Goal: Task Accomplishment & Management: Complete application form

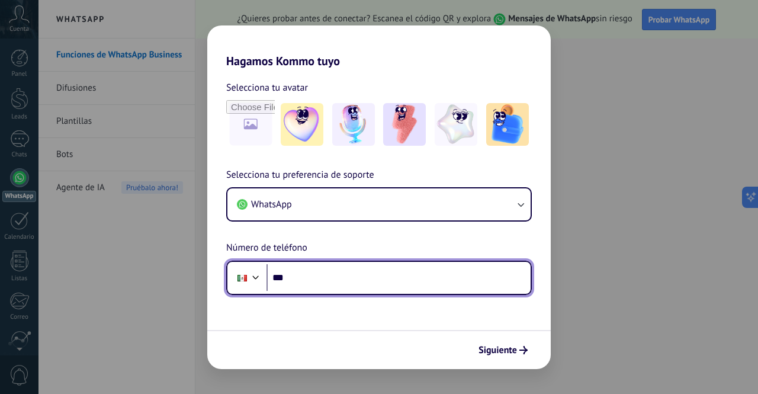
click at [350, 284] on input "***" at bounding box center [399, 277] width 264 height 27
paste input "**********"
click at [368, 271] on input "**********" at bounding box center [399, 277] width 264 height 27
type input "**********"
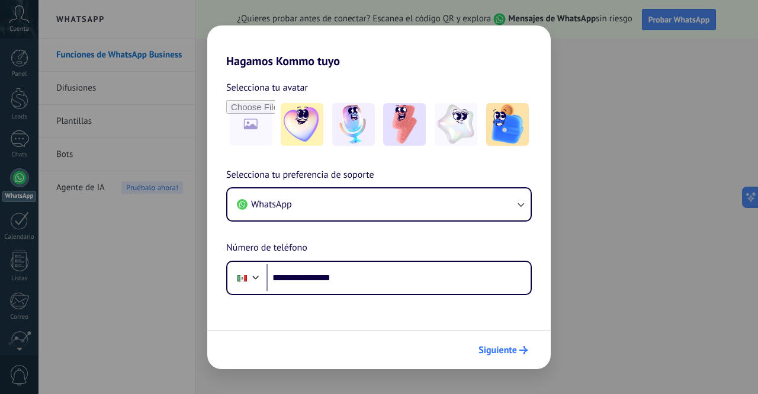
click at [511, 349] on span "Siguiente" at bounding box center [498, 350] width 39 height 8
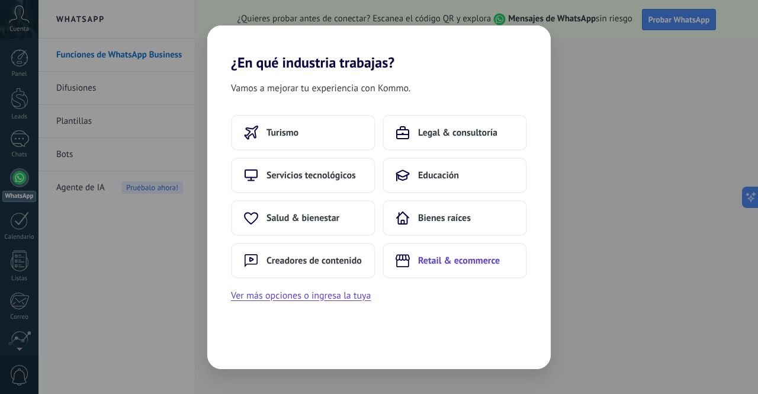
click at [457, 259] on span "Retail & ecommerce" at bounding box center [459, 261] width 82 height 12
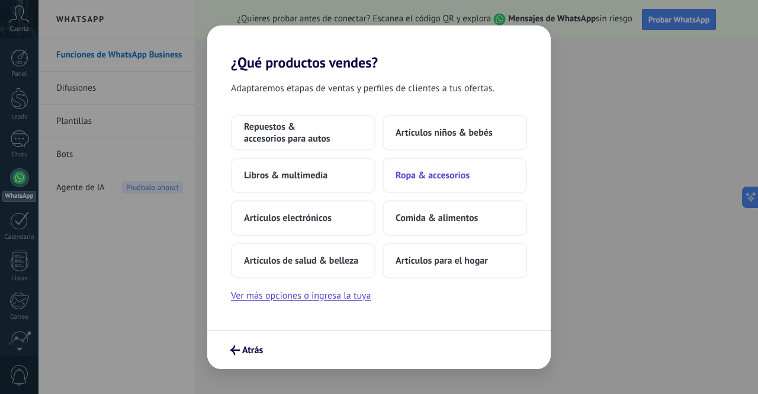
click at [444, 182] on button "Ropa & accesorios" at bounding box center [455, 176] width 145 height 36
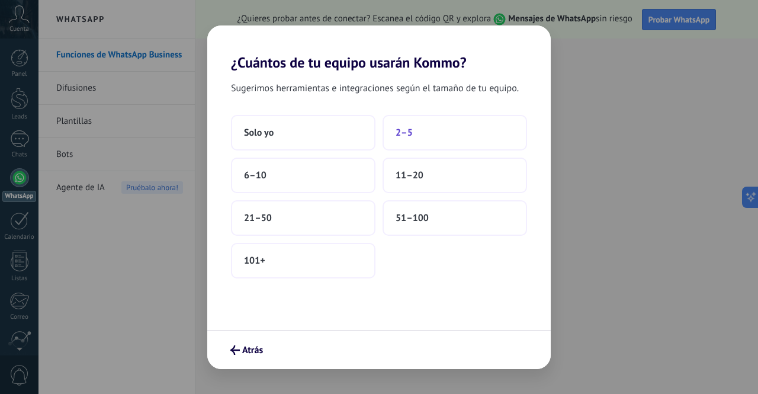
click at [417, 124] on button "2–5" at bounding box center [455, 133] width 145 height 36
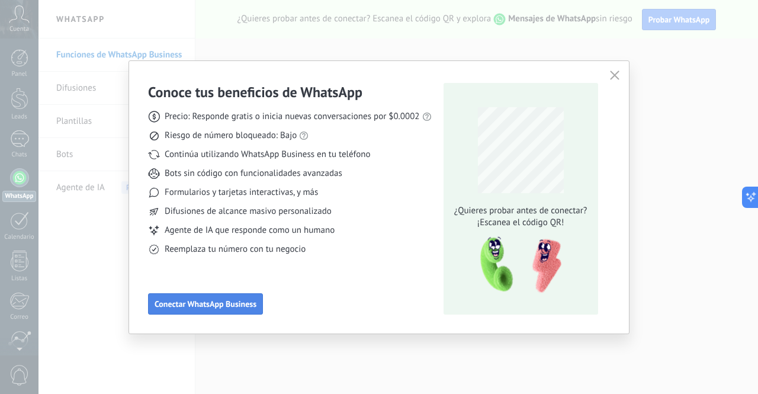
click at [210, 303] on span "Conectar WhatsApp Business" at bounding box center [206, 304] width 102 height 8
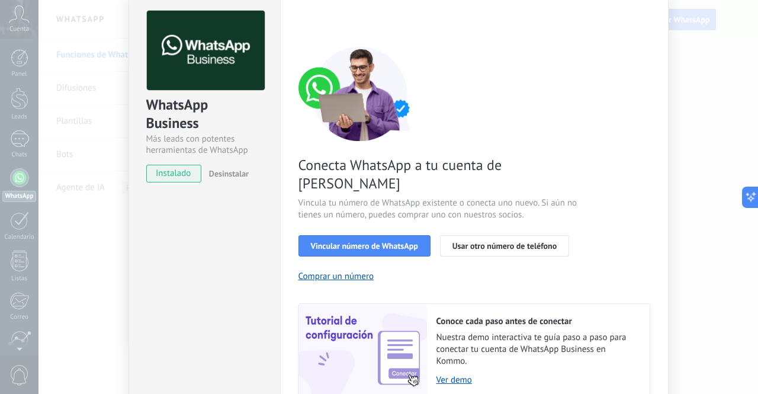
scroll to position [118, 0]
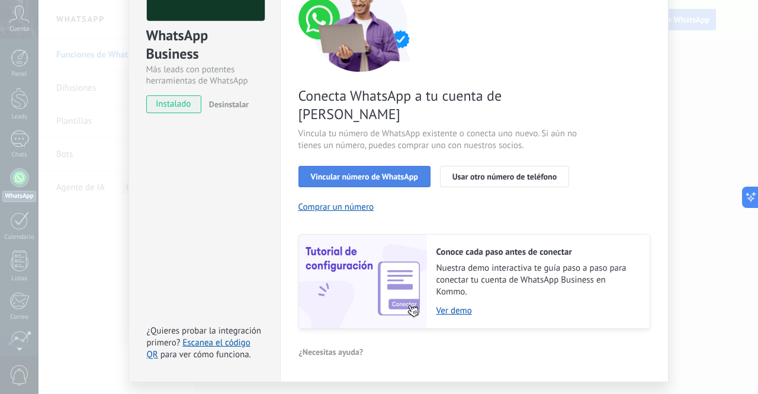
click at [380, 166] on button "Vincular número de WhatsApp" at bounding box center [365, 176] width 132 height 21
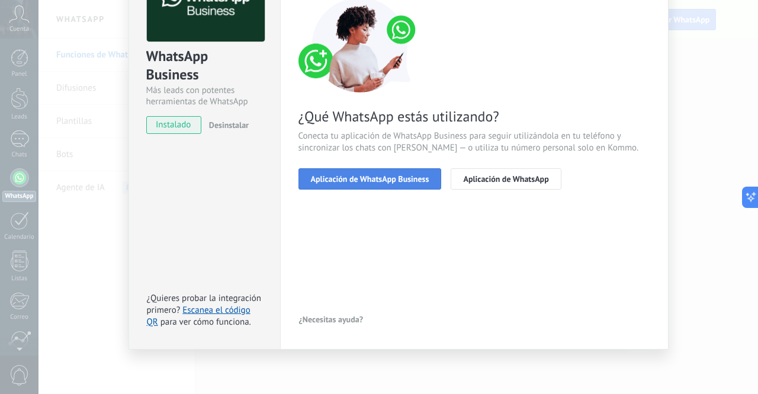
click at [394, 182] on span "Aplicación de WhatsApp Business" at bounding box center [370, 179] width 118 height 8
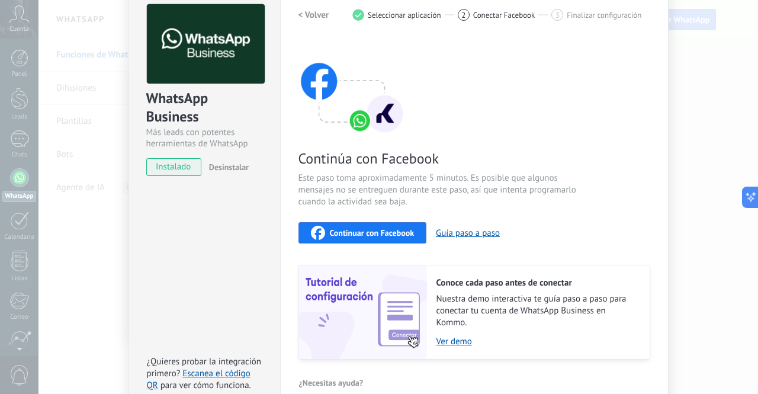
scroll to position [0, 0]
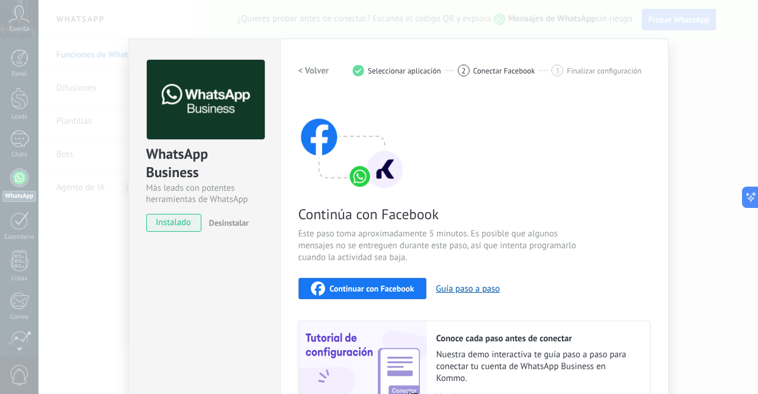
click at [322, 68] on h2 "< Volver" at bounding box center [314, 70] width 31 height 11
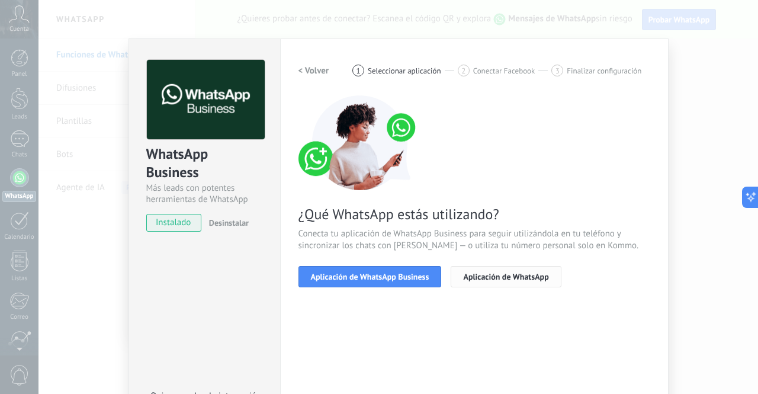
click at [522, 277] on span "Aplicación de WhatsApp" at bounding box center [505, 276] width 85 height 8
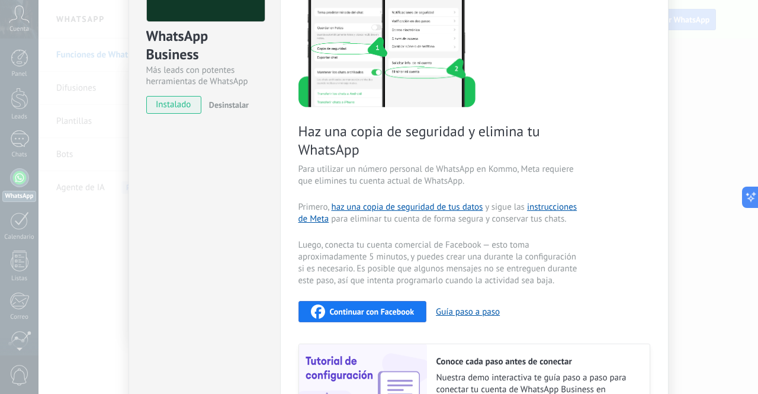
scroll to position [259, 0]
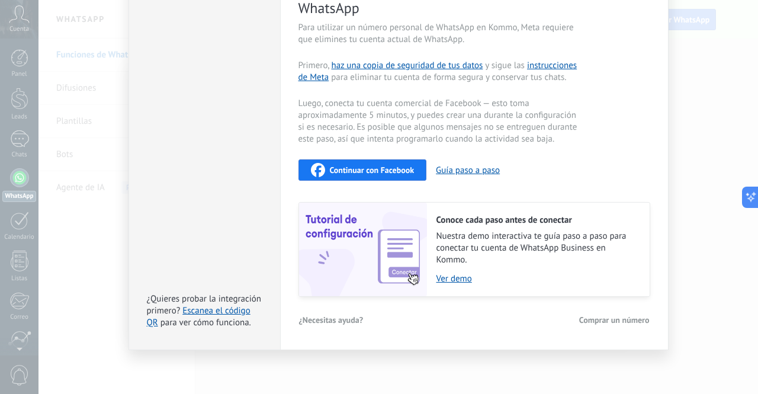
click at [68, 311] on div "WhatsApp Business Más leads con potentes herramientas de WhatsApp instalado Des…" at bounding box center [399, 197] width 720 height 394
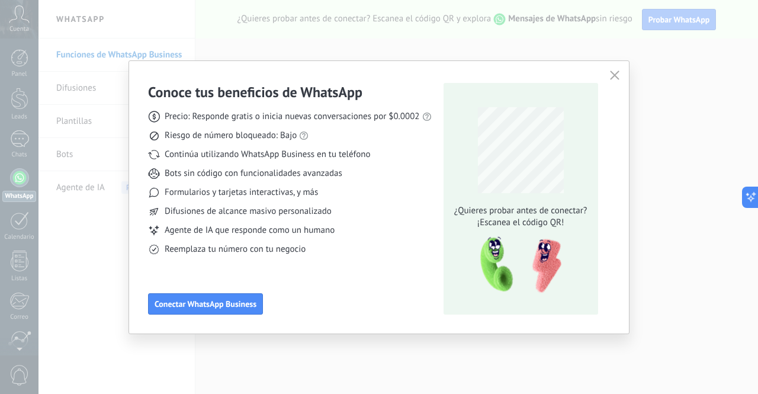
scroll to position [0, 0]
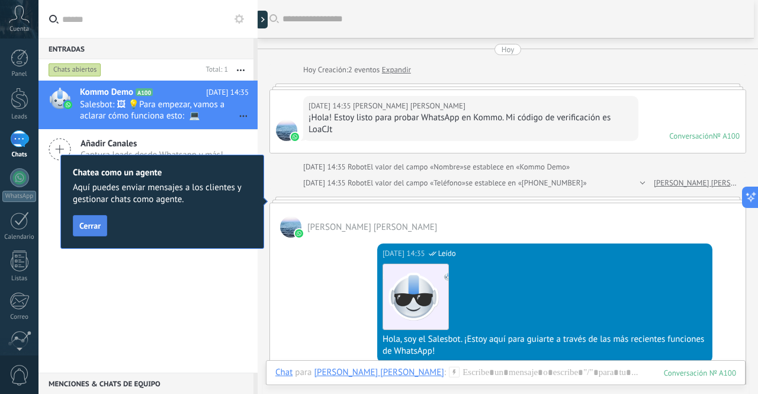
click at [95, 219] on button "Cerrar" at bounding box center [90, 225] width 34 height 21
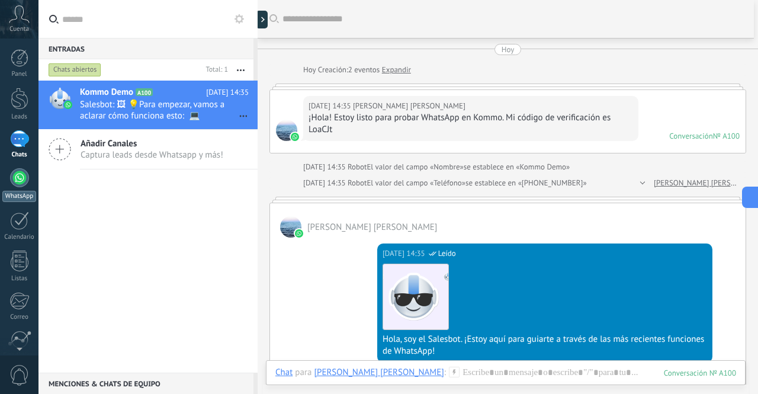
click at [18, 185] on div at bounding box center [19, 177] width 19 height 19
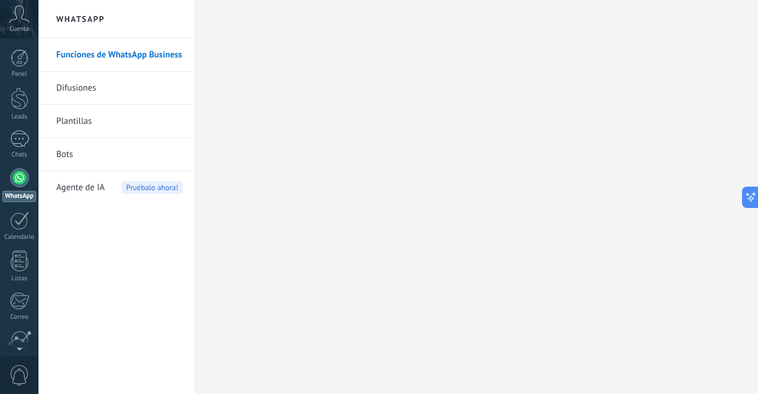
click at [81, 89] on link "Difusiones" at bounding box center [119, 88] width 127 height 33
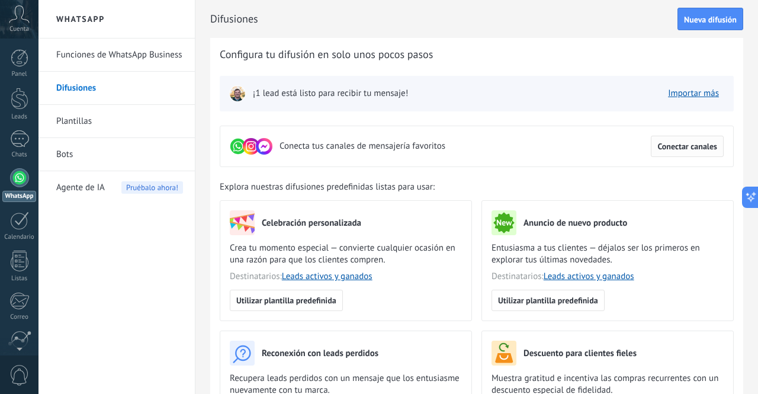
click at [704, 146] on span "Conectar canales" at bounding box center [688, 146] width 60 height 8
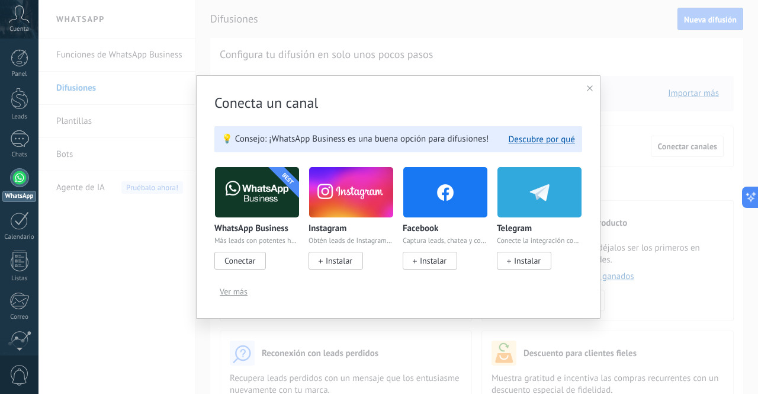
drag, startPoint x: 252, startPoint y: 258, endPoint x: 267, endPoint y: 253, distance: 15.0
click at [253, 258] on span "Conectar" at bounding box center [240, 260] width 31 height 11
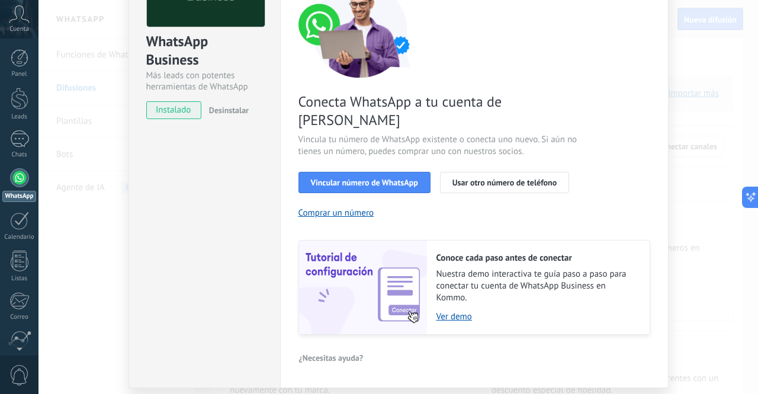
scroll to position [132, 0]
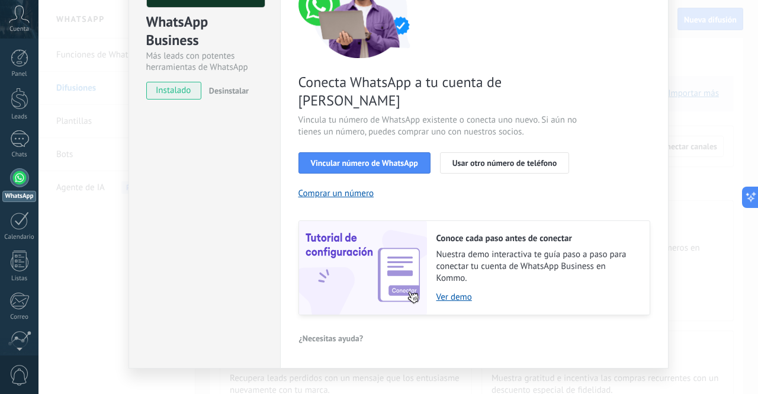
click at [167, 91] on span "instalado" at bounding box center [174, 91] width 54 height 18
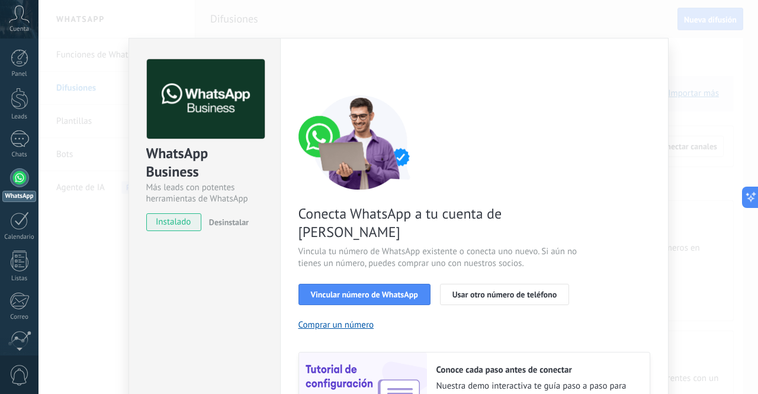
scroll to position [0, 0]
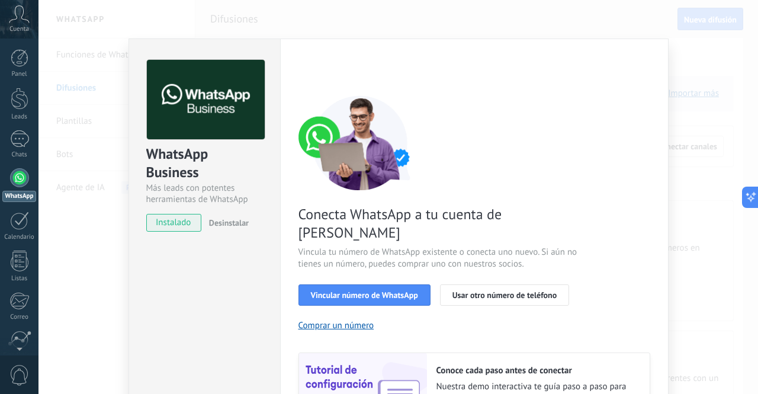
click at [94, 166] on div "WhatsApp Business Más leads con potentes herramientas de WhatsApp instalado Des…" at bounding box center [399, 197] width 720 height 394
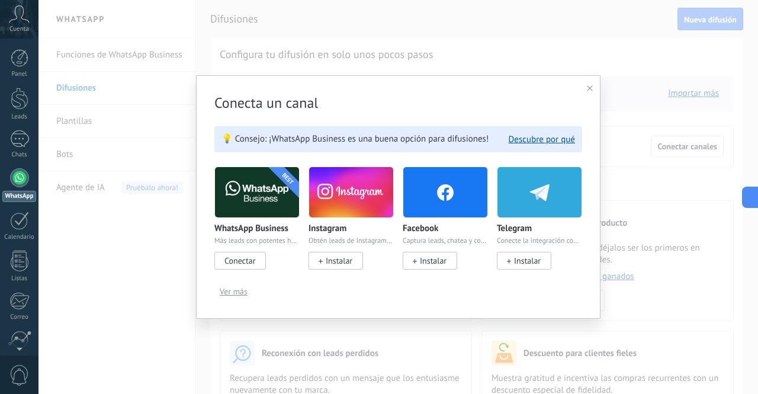
click at [586, 87] on div "Conecta un canal 💡 Consejo: ¡WhatsApp Business es una buena opción para difusio…" at bounding box center [398, 196] width 405 height 243
click at [589, 91] on icon at bounding box center [590, 88] width 6 height 6
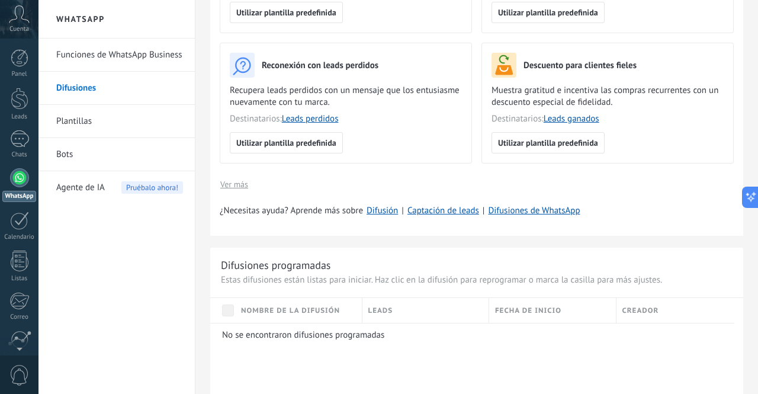
scroll to position [355, 0]
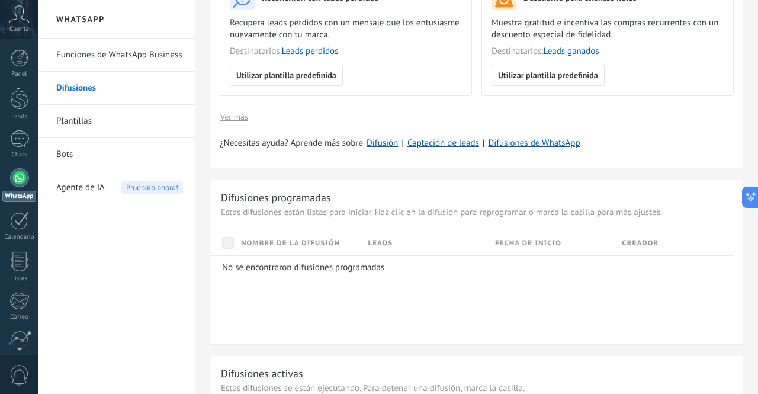
click at [14, 188] on link "WhatsApp" at bounding box center [19, 185] width 39 height 34
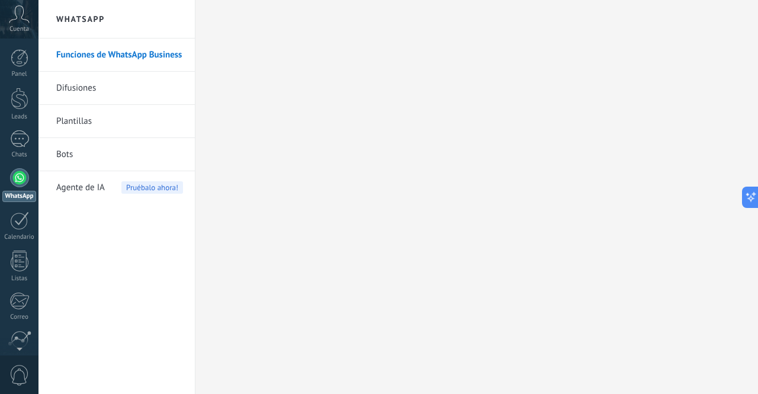
click at [124, 55] on link "Funciones de WhatsApp Business" at bounding box center [119, 55] width 127 height 33
click at [86, 90] on link "Difusiones" at bounding box center [119, 88] width 127 height 33
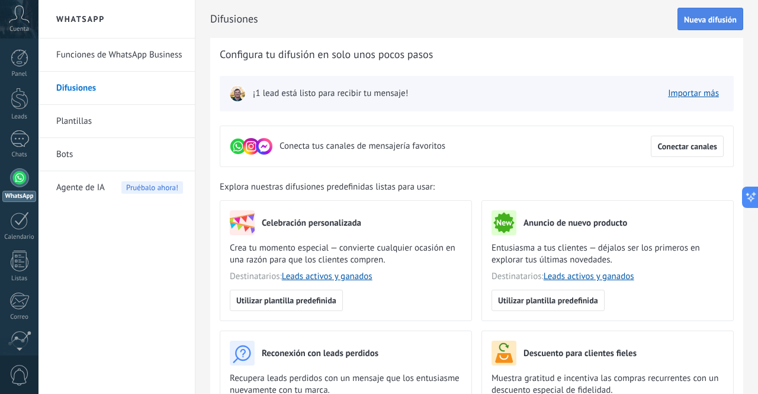
click at [692, 20] on span "Nueva difusión" at bounding box center [710, 19] width 53 height 8
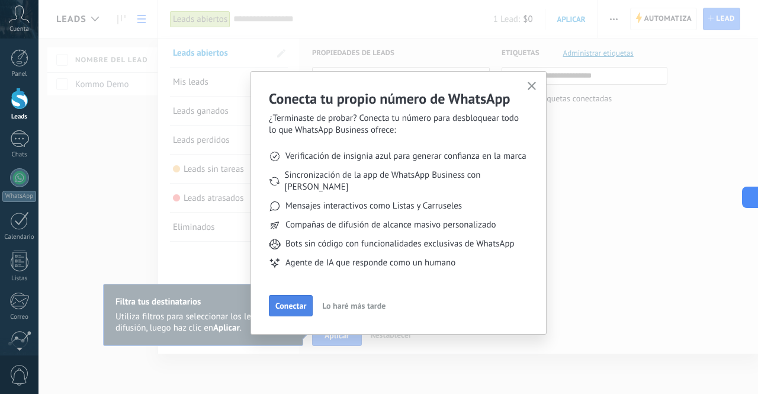
click at [283, 301] on button "Conectar" at bounding box center [291, 305] width 44 height 21
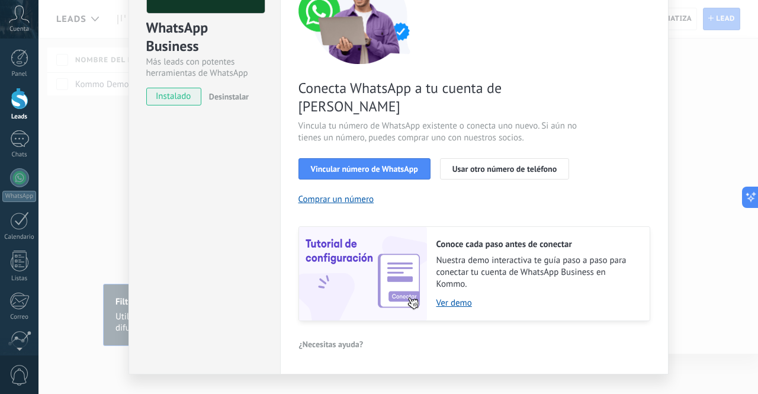
scroll to position [132, 0]
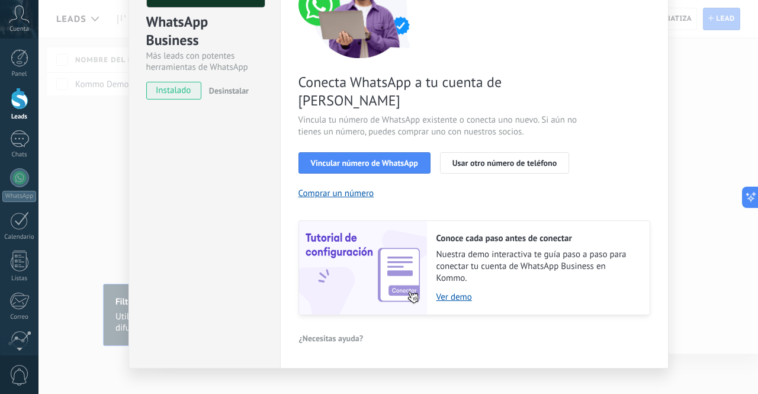
click at [169, 89] on span "instalado" at bounding box center [174, 91] width 54 height 18
click at [396, 159] on span "Vincular número de WhatsApp" at bounding box center [364, 163] width 107 height 8
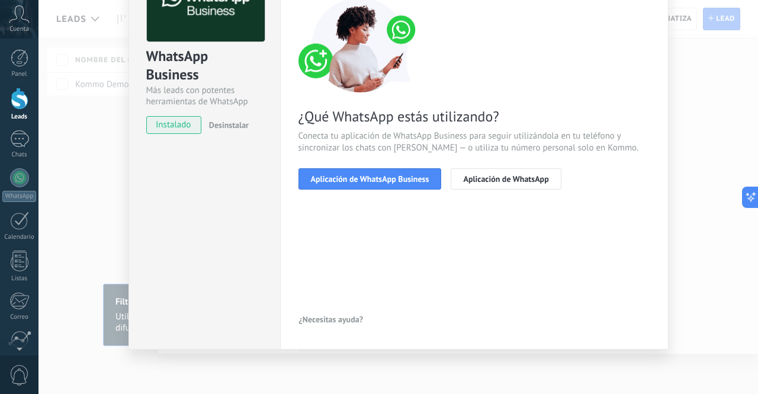
scroll to position [98, 0]
click at [397, 180] on span "Aplicación de WhatsApp Business" at bounding box center [370, 179] width 118 height 8
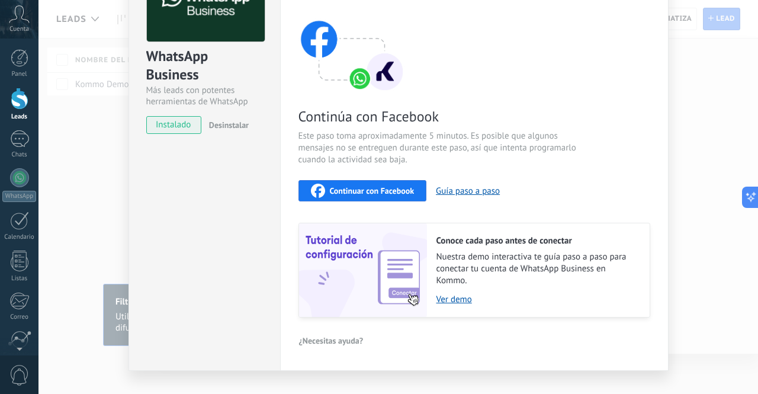
click at [368, 187] on span "Continuar con Facebook" at bounding box center [372, 191] width 85 height 8
click at [386, 191] on span "Continuar con Facebook" at bounding box center [372, 191] width 85 height 8
